Goal: Transaction & Acquisition: Purchase product/service

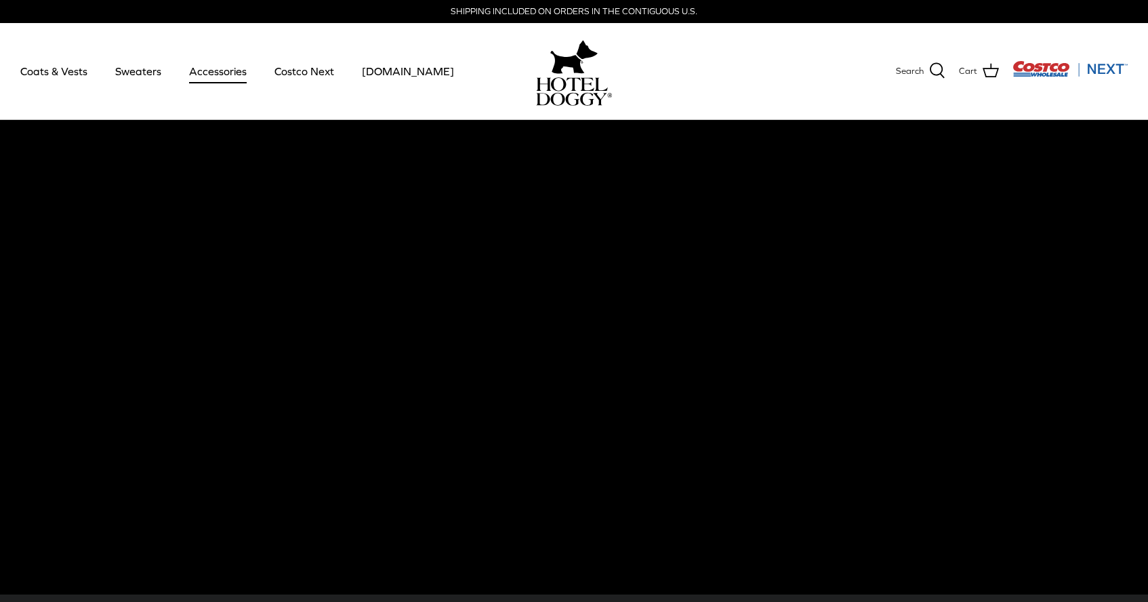
click at [217, 76] on link "Accessories" at bounding box center [218, 71] width 82 height 46
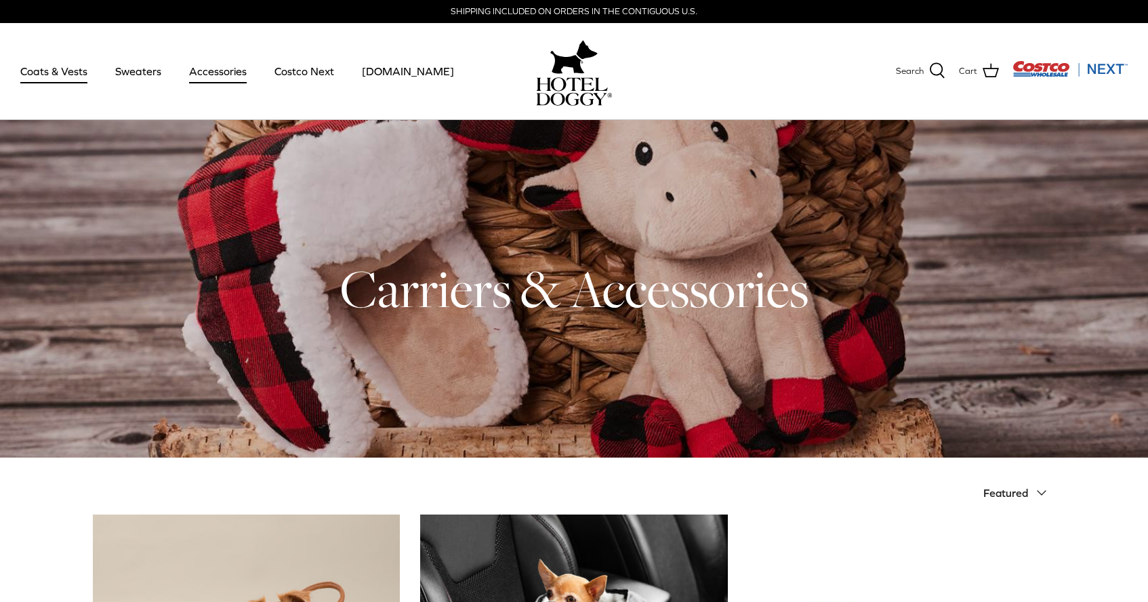
click at [31, 75] on link "Coats & Vests" at bounding box center [53, 71] width 91 height 46
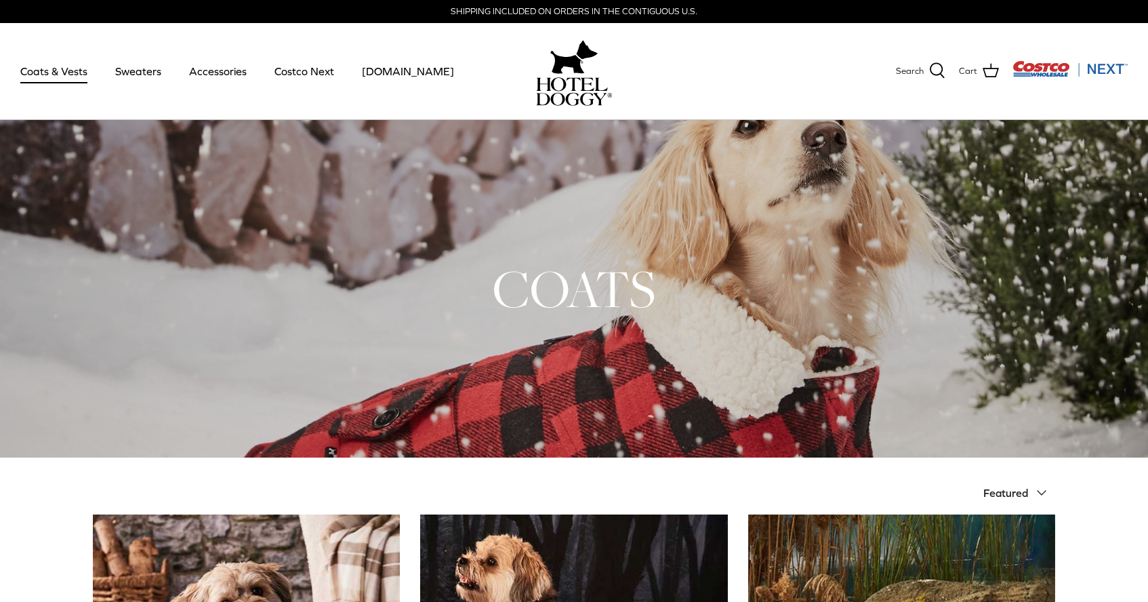
click at [581, 93] on img at bounding box center [574, 91] width 76 height 28
